Goal: Check status: Check status

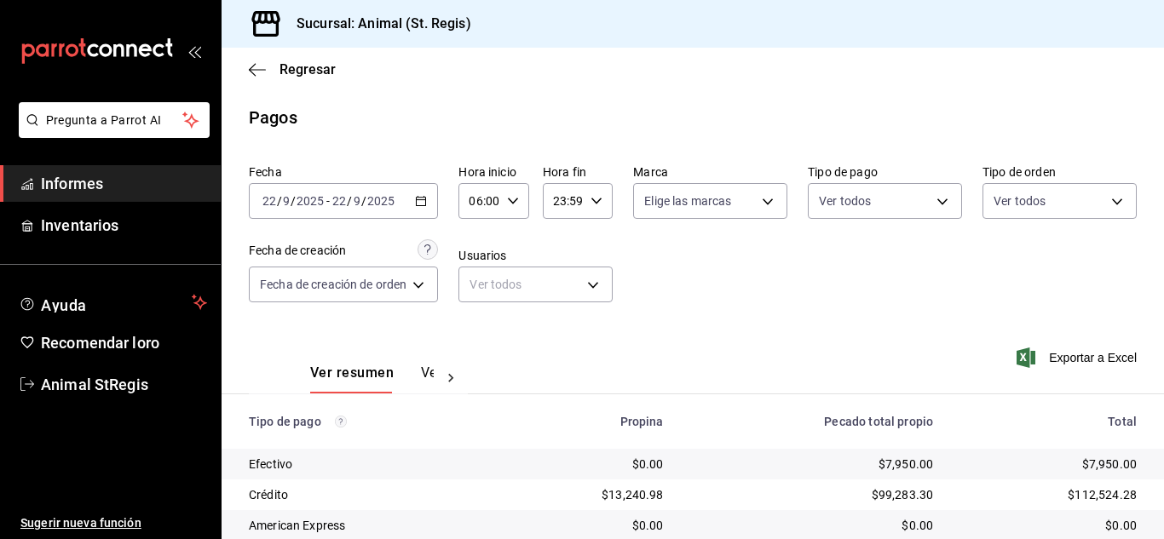
scroll to position [214, 0]
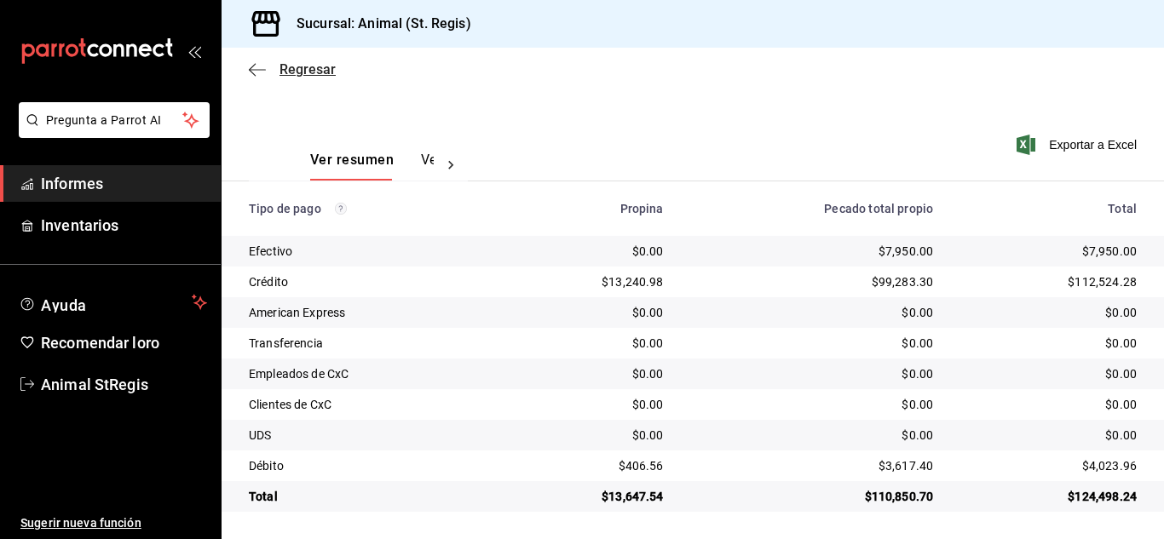
click at [325, 66] on font "Regresar" at bounding box center [307, 69] width 56 height 16
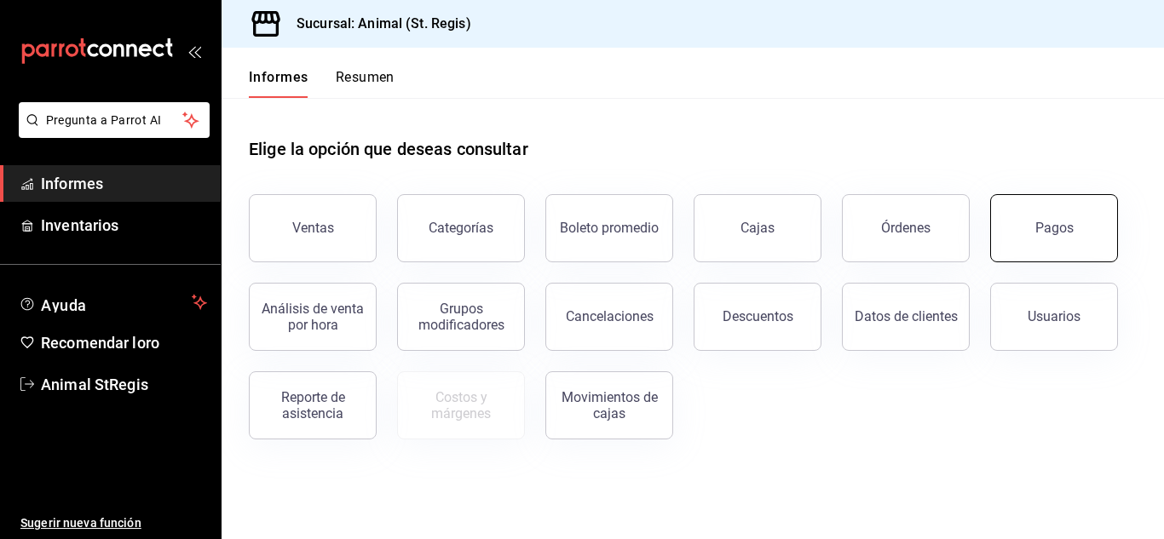
click at [1065, 242] on button "Pagos" at bounding box center [1054, 228] width 128 height 68
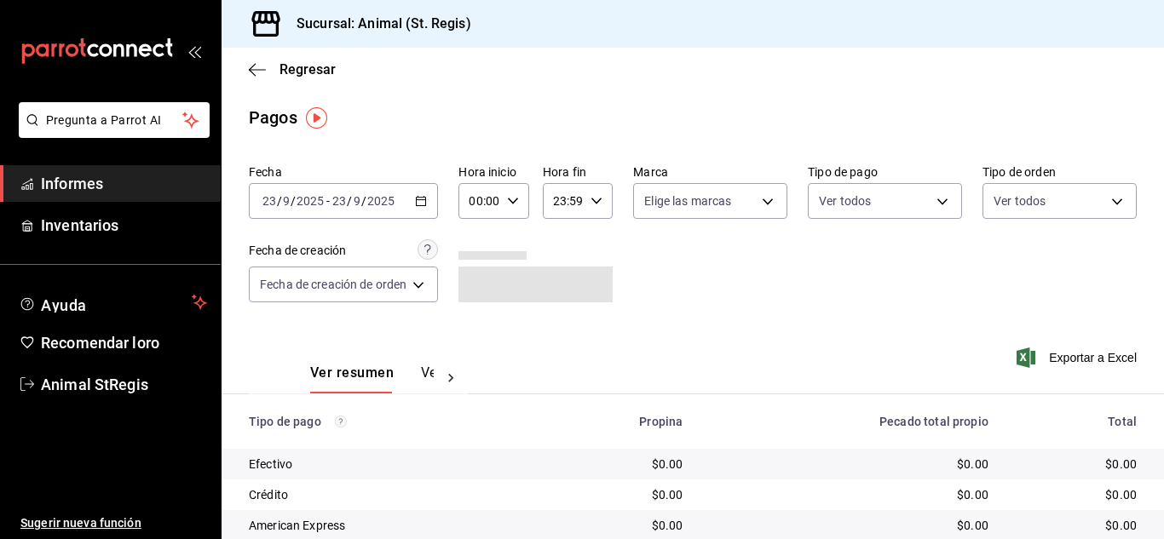
click at [515, 204] on icon "button" at bounding box center [513, 201] width 12 height 12
click at [607, 268] on div at bounding box center [582, 269] width 1164 height 539
click at [314, 211] on div "[DATE] [DATE] - [DATE] [DATE]" at bounding box center [343, 201] width 189 height 36
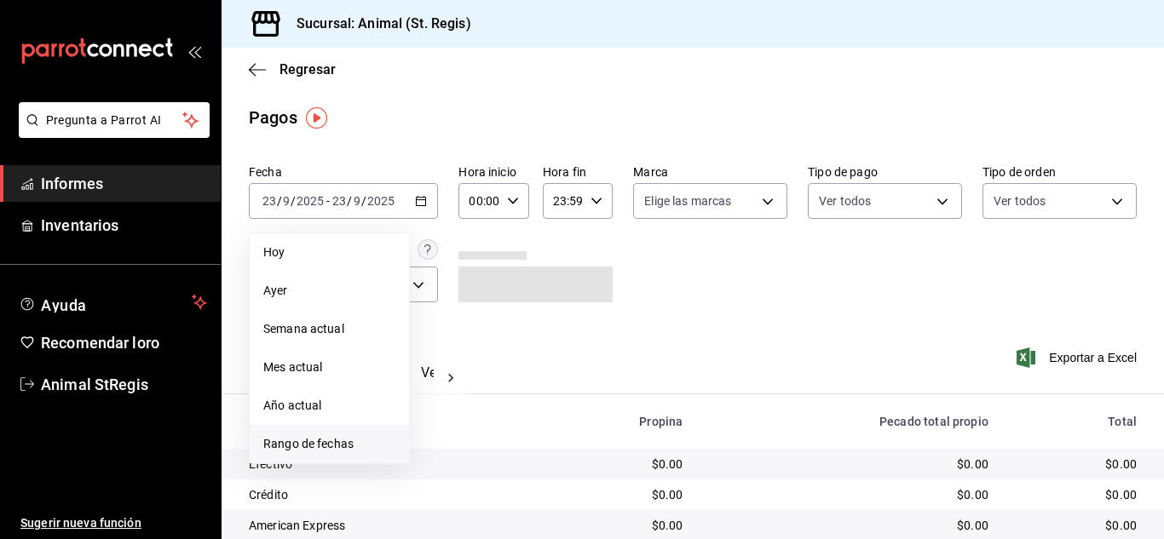
click at [303, 446] on font "Rango de fechas" at bounding box center [308, 444] width 90 height 14
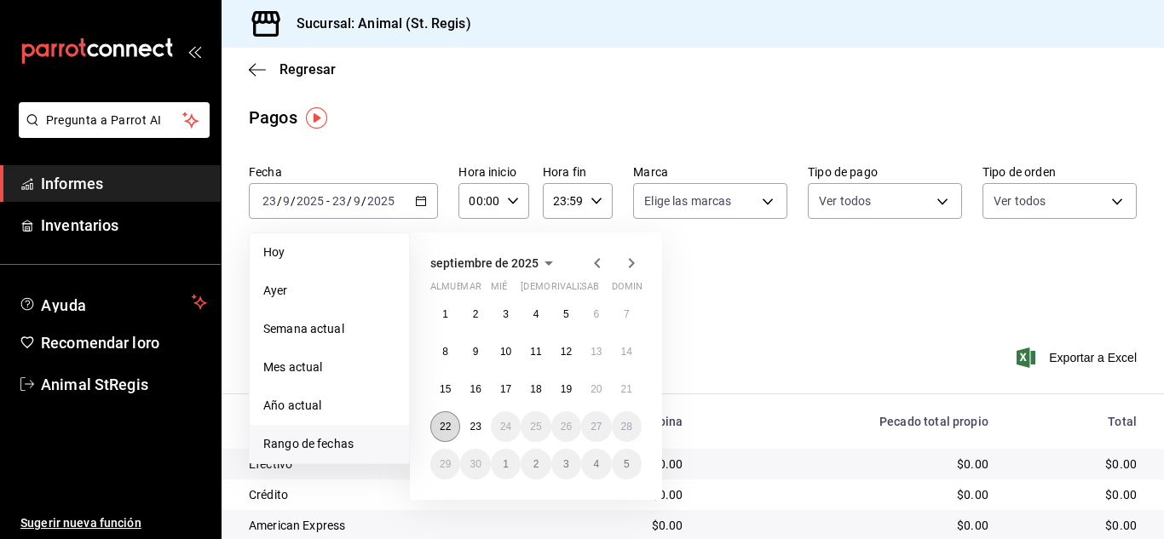
click at [442, 429] on font "22" at bounding box center [445, 427] width 11 height 12
click at [476, 429] on font "23" at bounding box center [474, 427] width 11 height 12
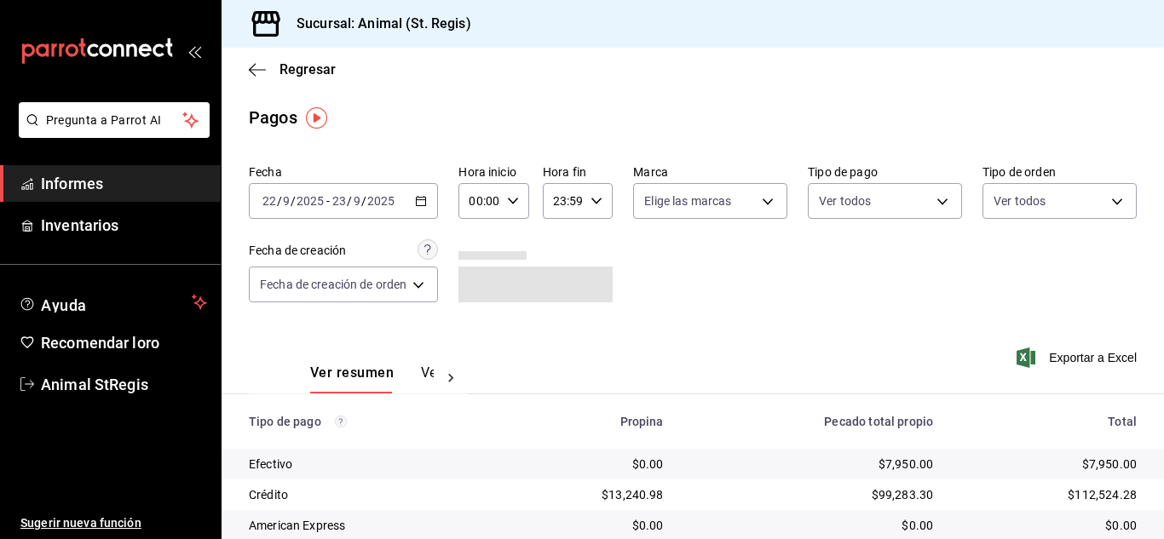
click at [515, 199] on icon "button" at bounding box center [513, 201] width 12 height 12
click at [475, 324] on font "02" at bounding box center [478, 326] width 14 height 14
type input "02:00"
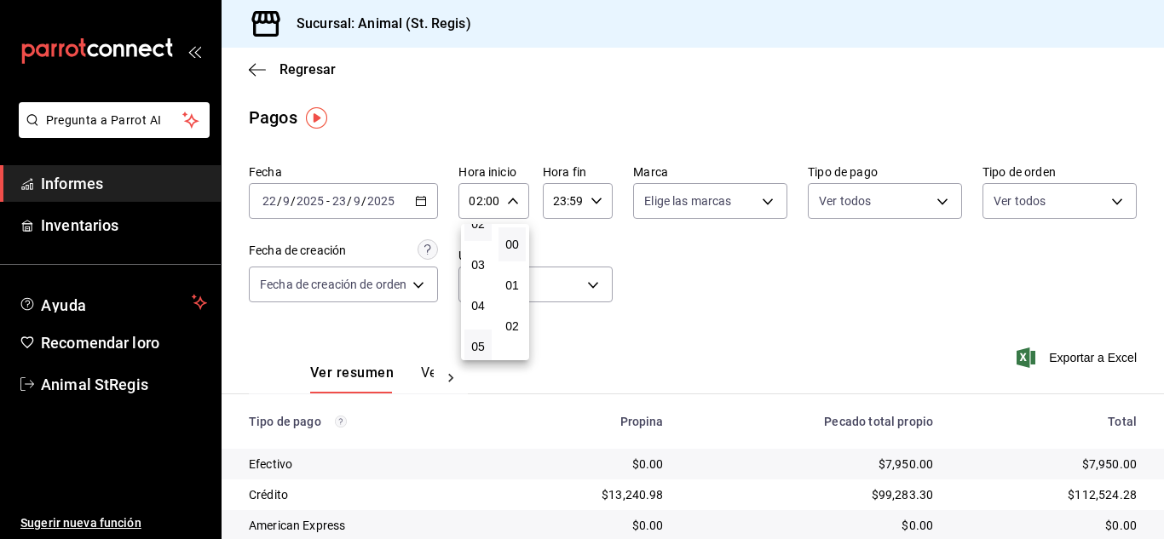
click at [486, 351] on button "05" at bounding box center [477, 347] width 27 height 34
type input "05:00"
click at [769, 311] on div at bounding box center [582, 269] width 1164 height 539
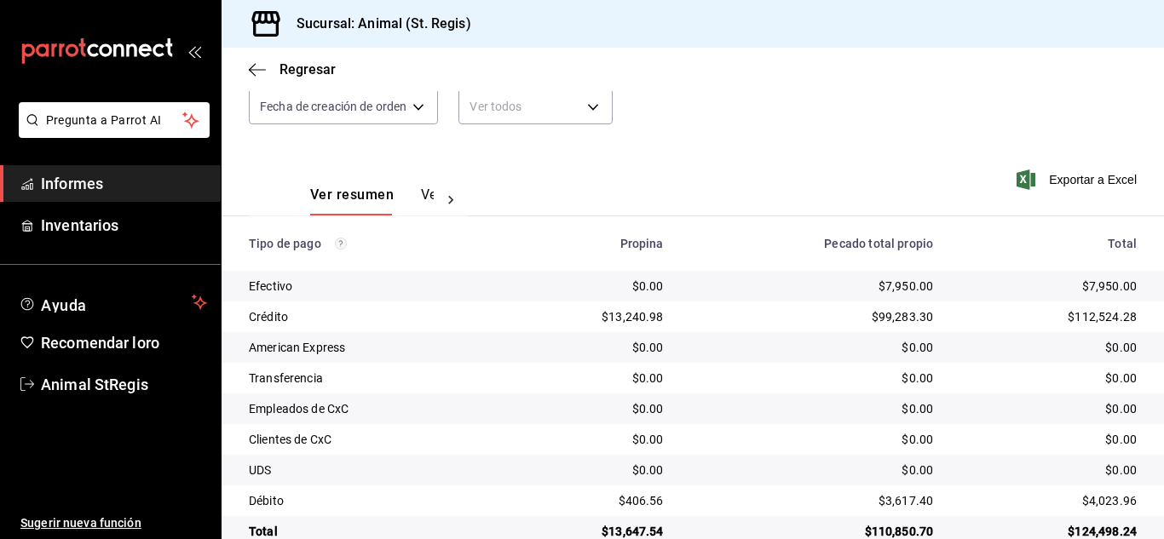
scroll to position [214, 0]
